Goal: Navigation & Orientation: Find specific page/section

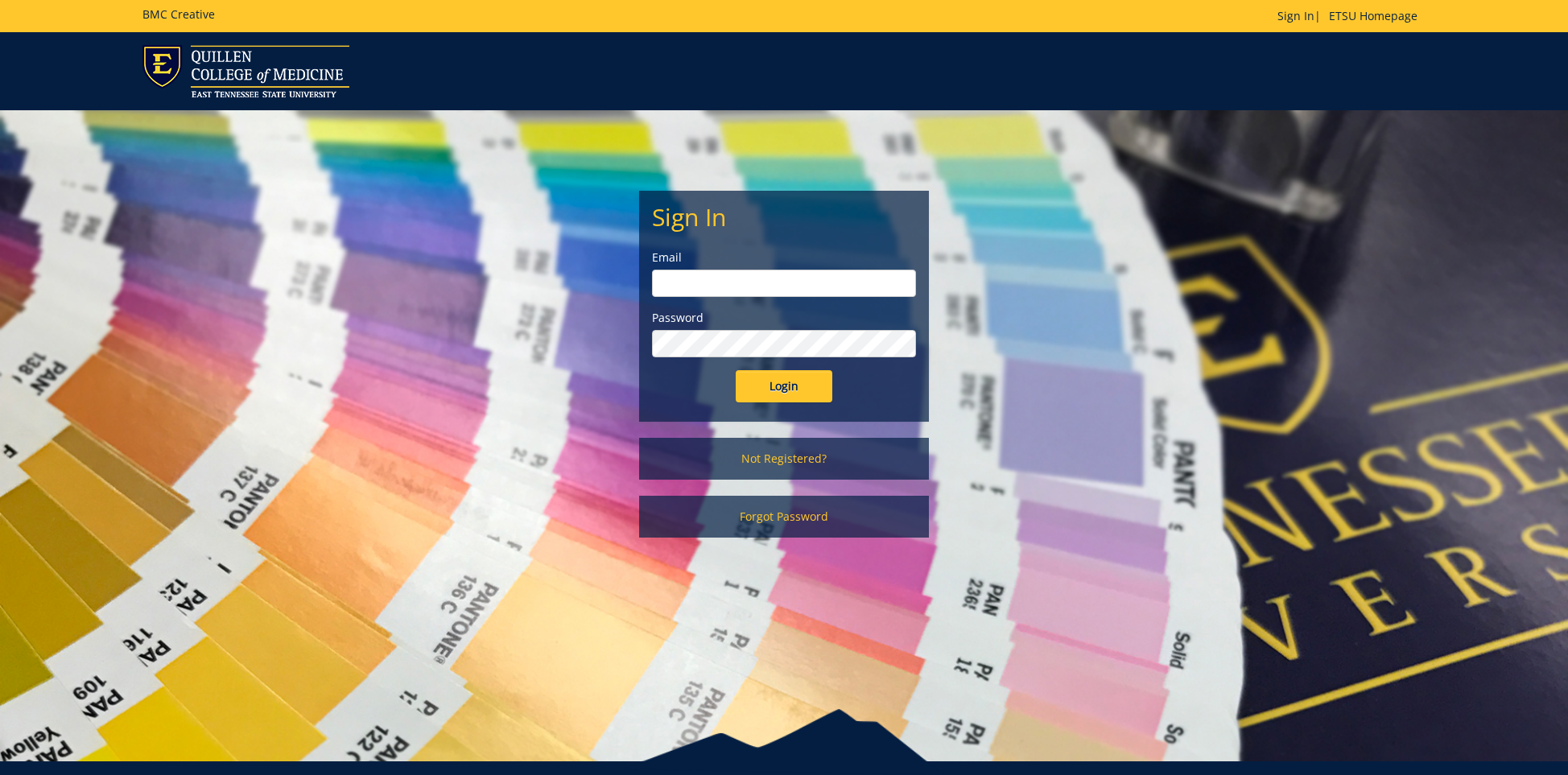
scroll to position [24, 0]
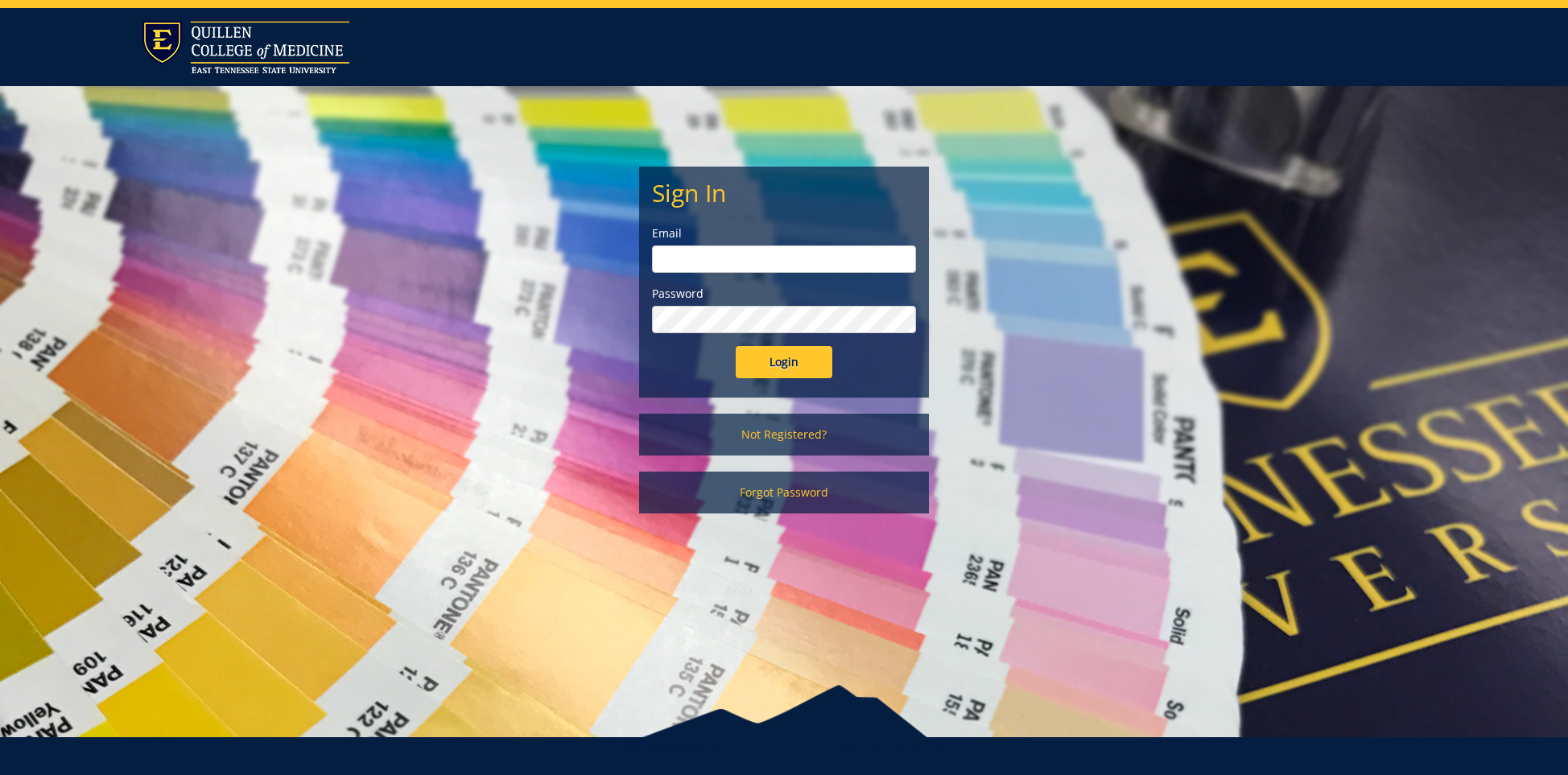
type input "[EMAIL_ADDRESS][DOMAIN_NAME]"
click at [792, 351] on input "Login" at bounding box center [784, 362] width 96 height 32
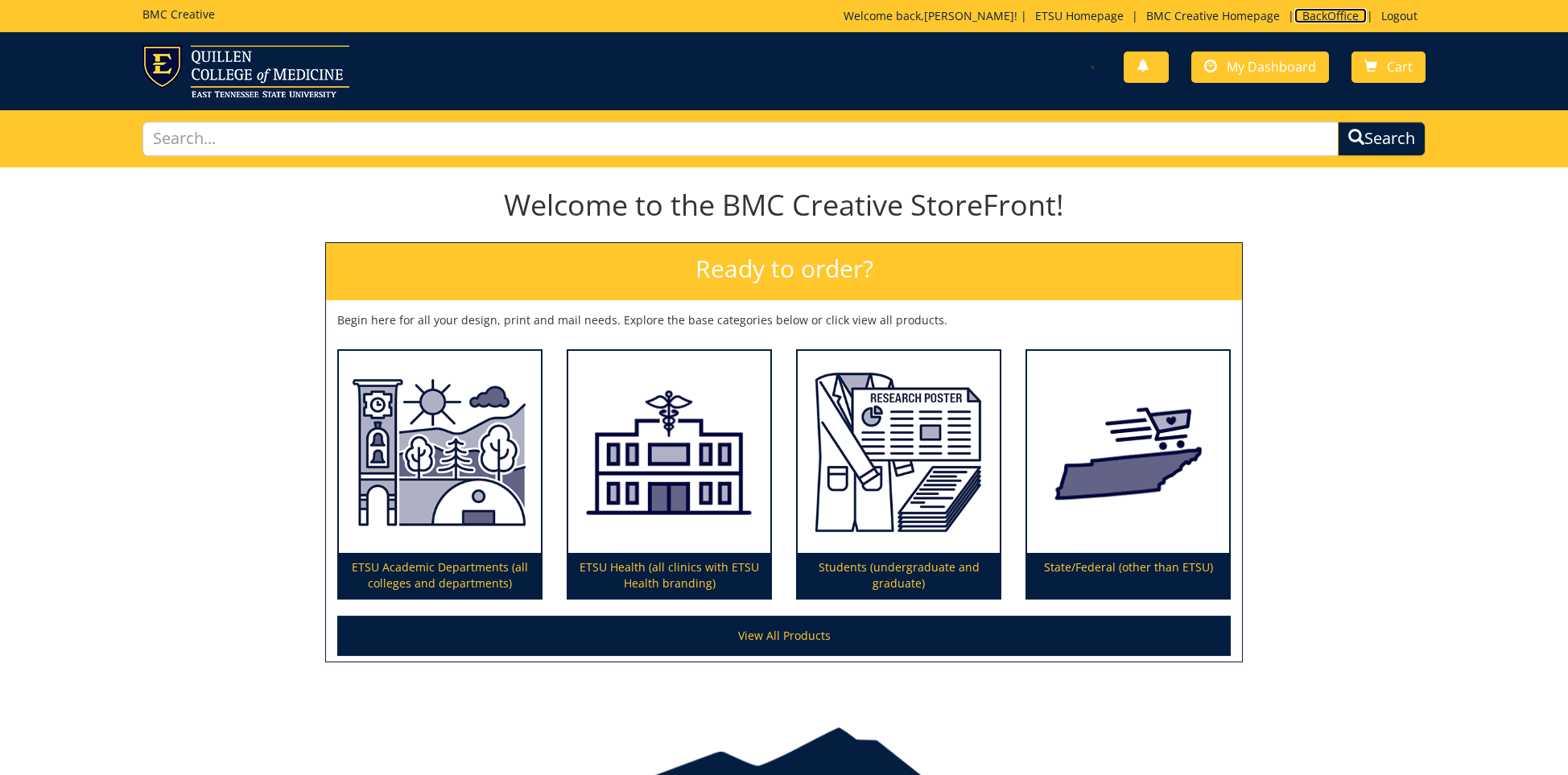
click at [1324, 13] on link "BackOffice" at bounding box center [1330, 15] width 72 height 15
